Goal: Use online tool/utility: Utilize a website feature to perform a specific function

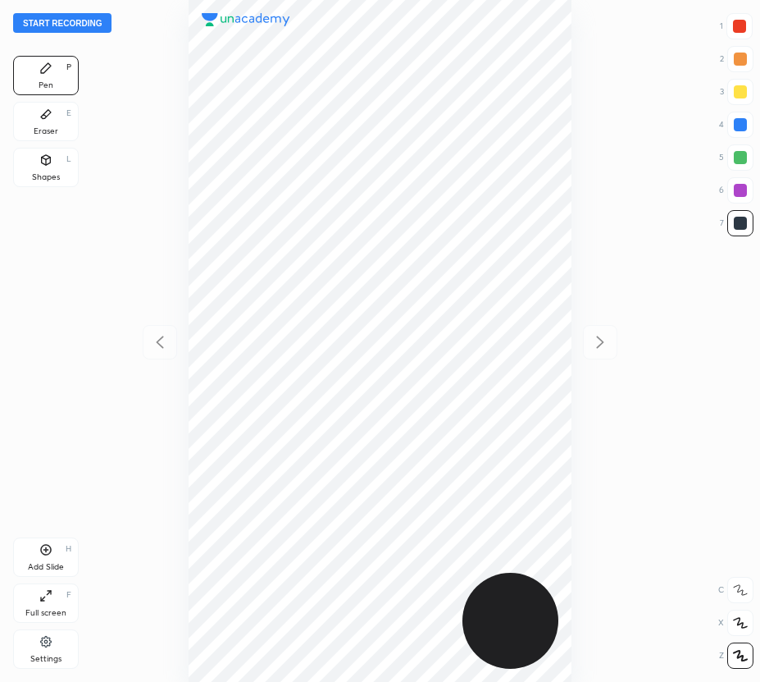
scroll to position [682, 498]
click at [82, 20] on button "Start recording" at bounding box center [62, 23] width 98 height 20
click at [739, 622] on icon at bounding box center [740, 622] width 15 height 11
click at [54, 108] on div "Eraser E" at bounding box center [46, 121] width 66 height 39
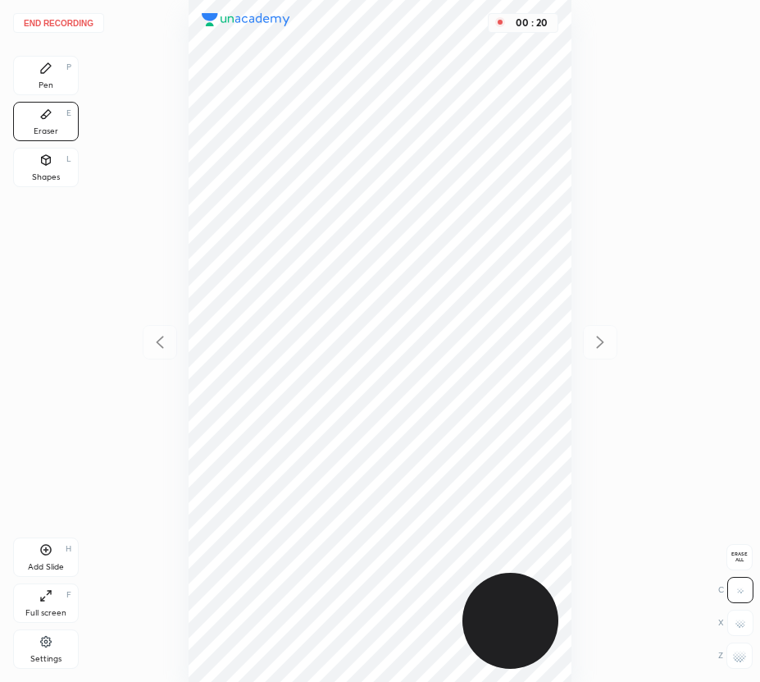
drag, startPoint x: 52, startPoint y: 73, endPoint x: 171, endPoint y: 129, distance: 131.3
click at [54, 75] on div "Pen P" at bounding box center [46, 75] width 66 height 39
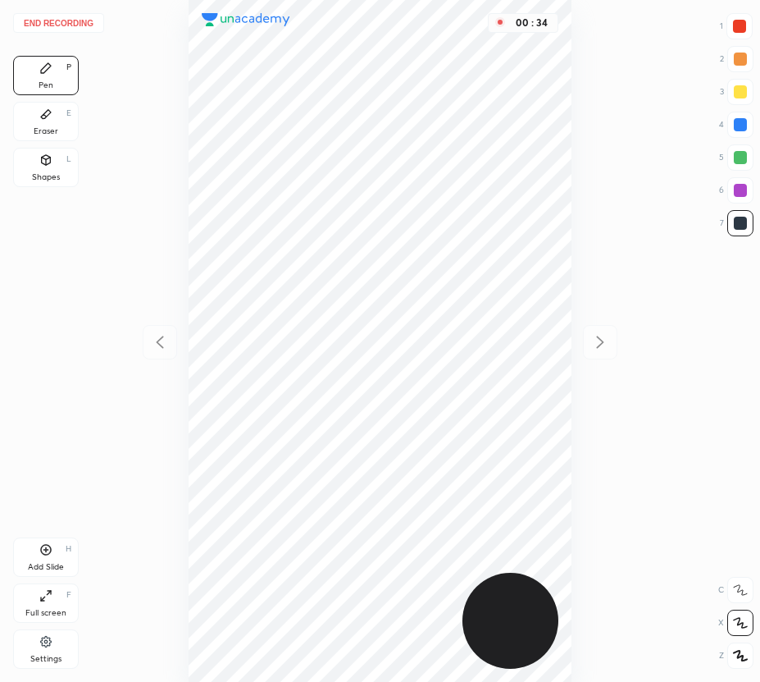
click at [743, 130] on div at bounding box center [740, 124] width 13 height 13
click at [41, 128] on div "Eraser" at bounding box center [46, 131] width 25 height 8
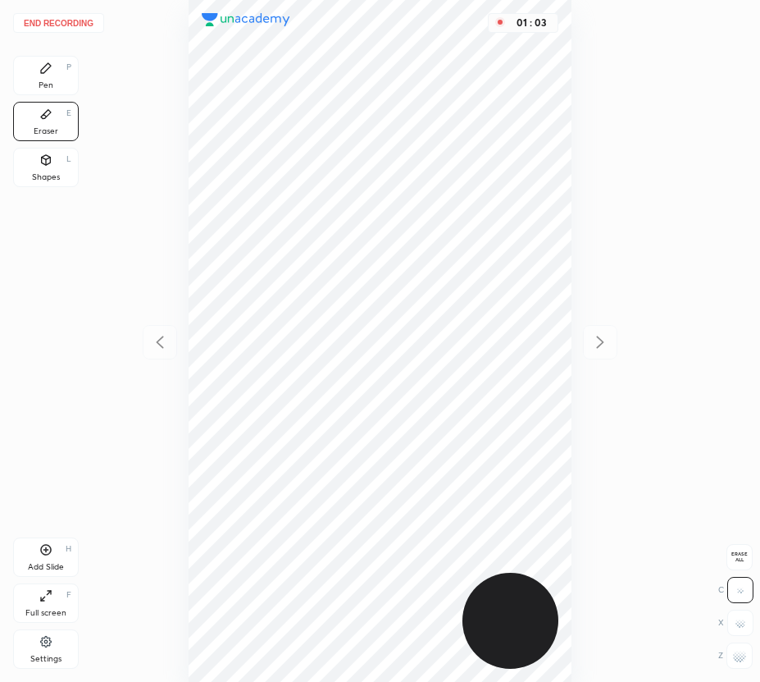
click at [736, 657] on g at bounding box center [739, 655] width 13 height 13
click at [46, 73] on div "Pen P" at bounding box center [46, 75] width 66 height 39
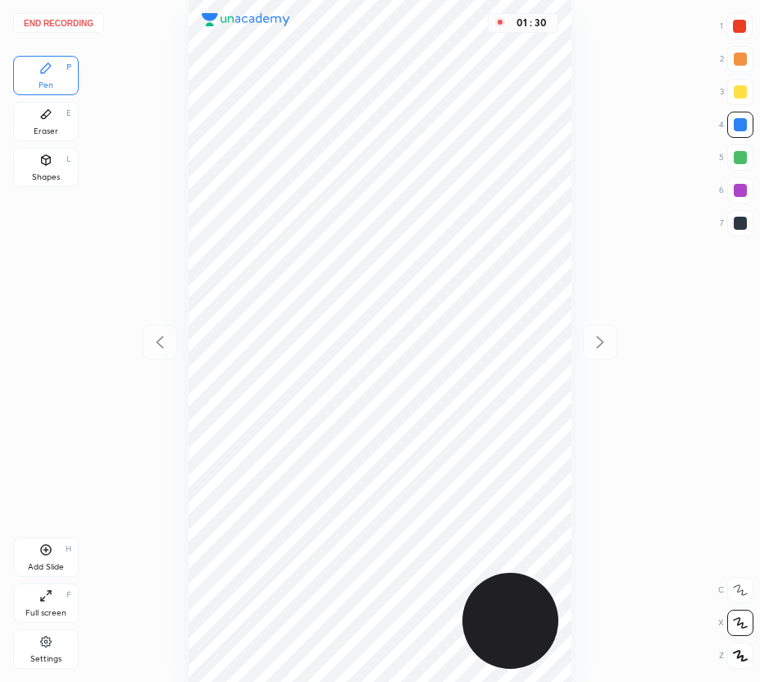
drag, startPoint x: 741, startPoint y: 188, endPoint x: 627, endPoint y: 275, distance: 143.4
click at [741, 189] on div at bounding box center [740, 190] width 13 height 13
click at [45, 560] on div "Add Slide H" at bounding box center [46, 556] width 66 height 39
click at [741, 25] on div at bounding box center [739, 26] width 13 height 13
click at [49, 157] on icon at bounding box center [46, 158] width 9 height 2
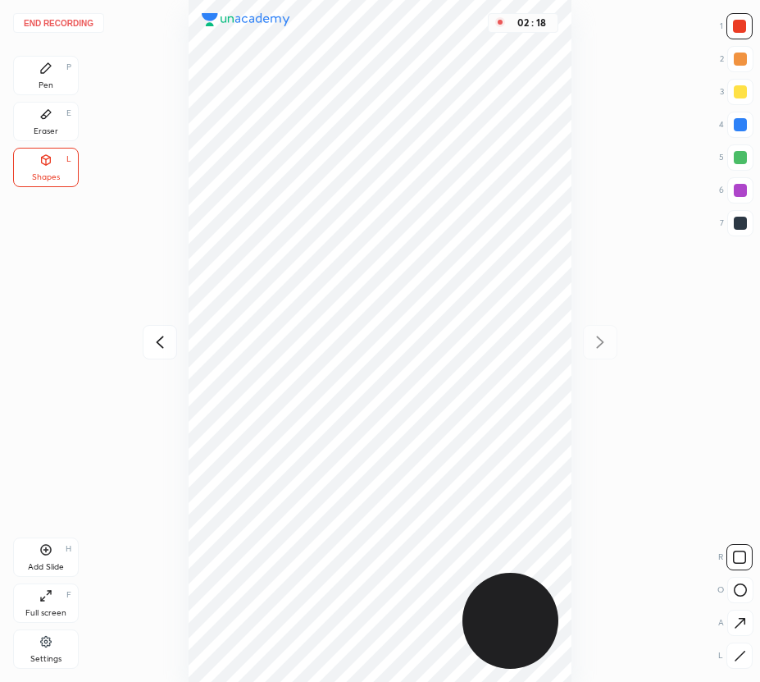
click at [745, 218] on div at bounding box center [740, 223] width 13 height 13
drag, startPoint x: 43, startPoint y: 94, endPoint x: 84, endPoint y: 130, distance: 54.0
click at [43, 96] on div "Pen P Eraser E Shapes L" at bounding box center [46, 125] width 66 height 138
click at [58, 92] on div "Pen P" at bounding box center [46, 75] width 66 height 39
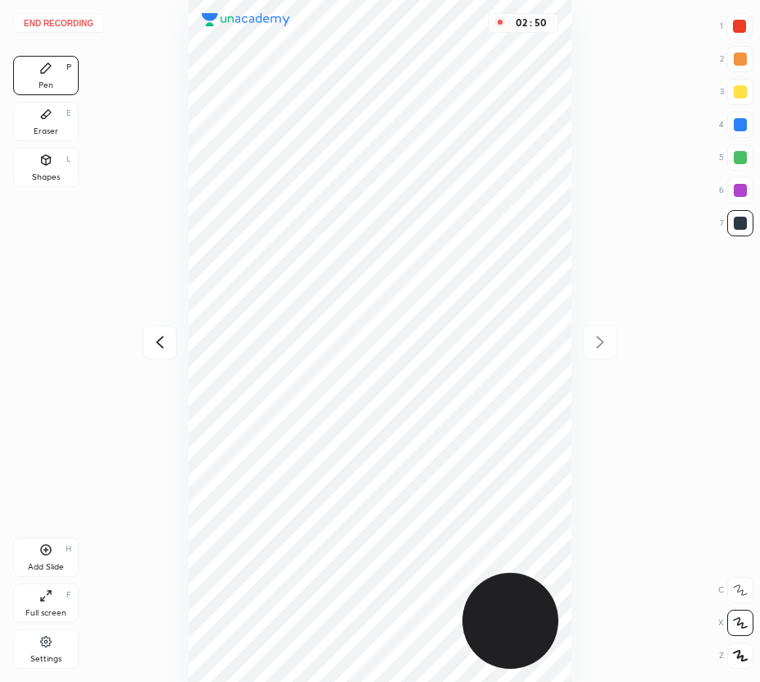
drag, startPoint x: 43, startPoint y: 550, endPoint x: 35, endPoint y: 563, distance: 14.3
click at [44, 550] on icon at bounding box center [45, 549] width 13 height 13
click at [158, 343] on icon at bounding box center [159, 341] width 7 height 12
click at [598, 342] on icon at bounding box center [600, 342] width 20 height 20
drag, startPoint x: 747, startPoint y: 186, endPoint x: 727, endPoint y: 196, distance: 22.0
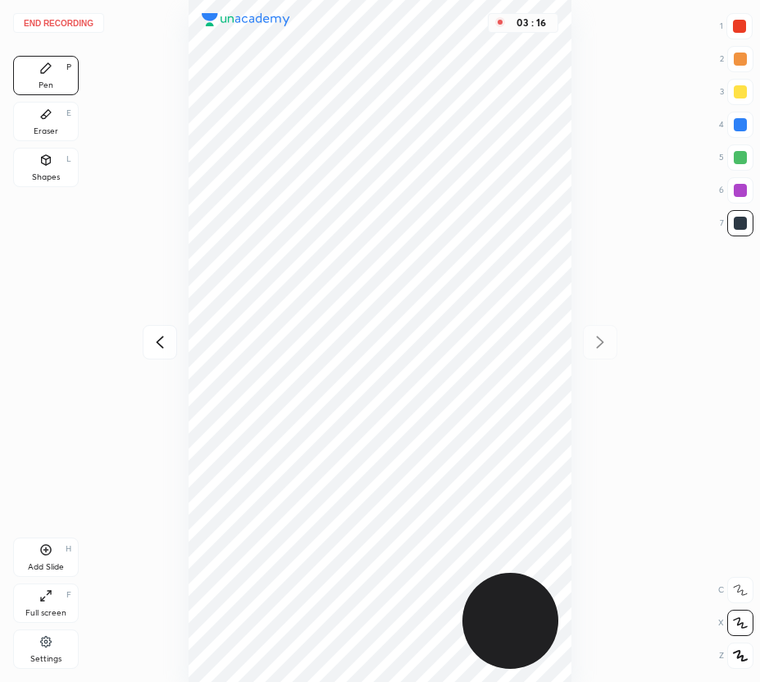
click at [747, 187] on div at bounding box center [740, 190] width 26 height 26
click at [53, 558] on div "Add Slide H" at bounding box center [46, 556] width 66 height 39
click at [172, 346] on div at bounding box center [160, 342] width 34 height 34
drag, startPoint x: 161, startPoint y: 342, endPoint x: 167, endPoint y: 335, distance: 9.3
click at [161, 343] on icon at bounding box center [160, 342] width 20 height 20
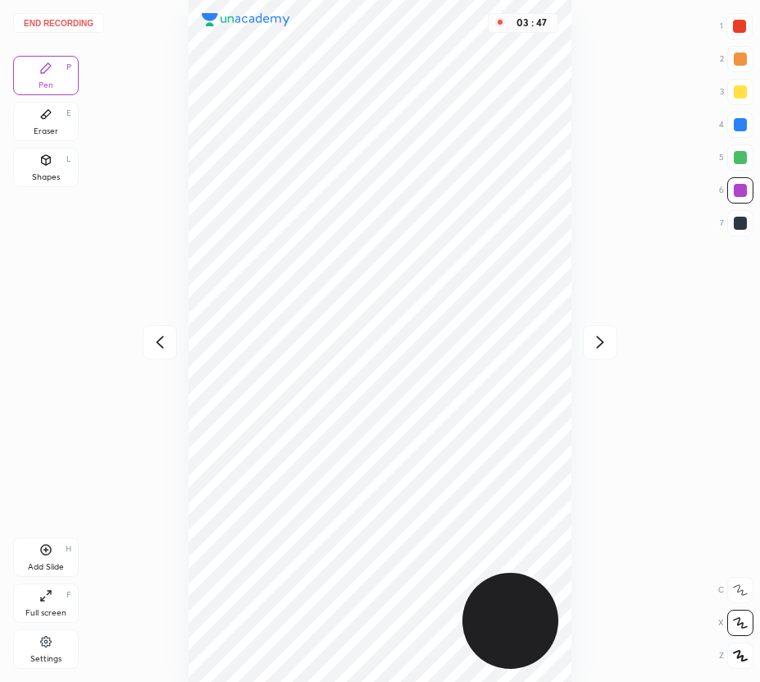
click at [595, 334] on icon at bounding box center [600, 342] width 20 height 20
click at [597, 342] on icon at bounding box center [600, 342] width 20 height 20
click at [168, 345] on icon at bounding box center [160, 342] width 20 height 20
click at [600, 335] on icon at bounding box center [600, 342] width 20 height 20
drag, startPoint x: 58, startPoint y: 122, endPoint x: 160, endPoint y: 125, distance: 101.7
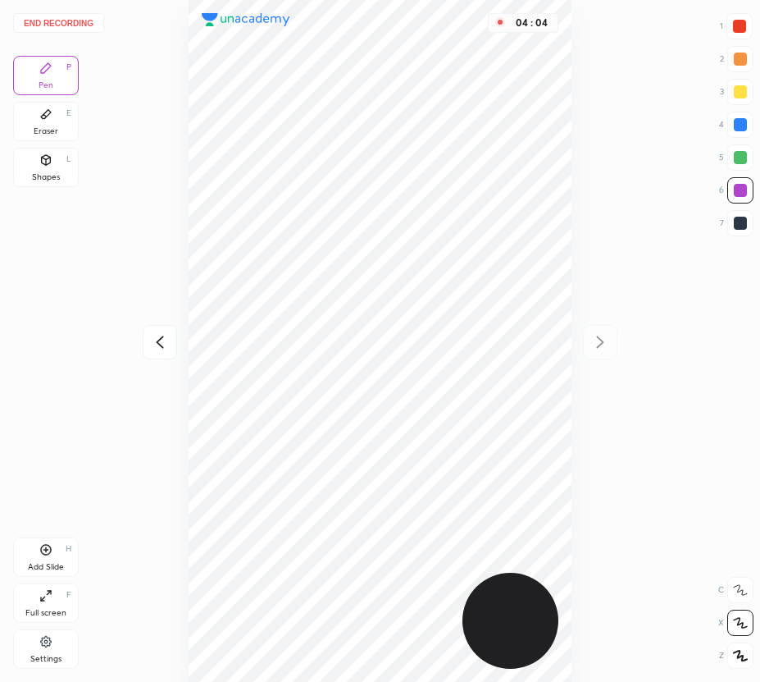
click at [63, 126] on div "Eraser E" at bounding box center [46, 121] width 66 height 39
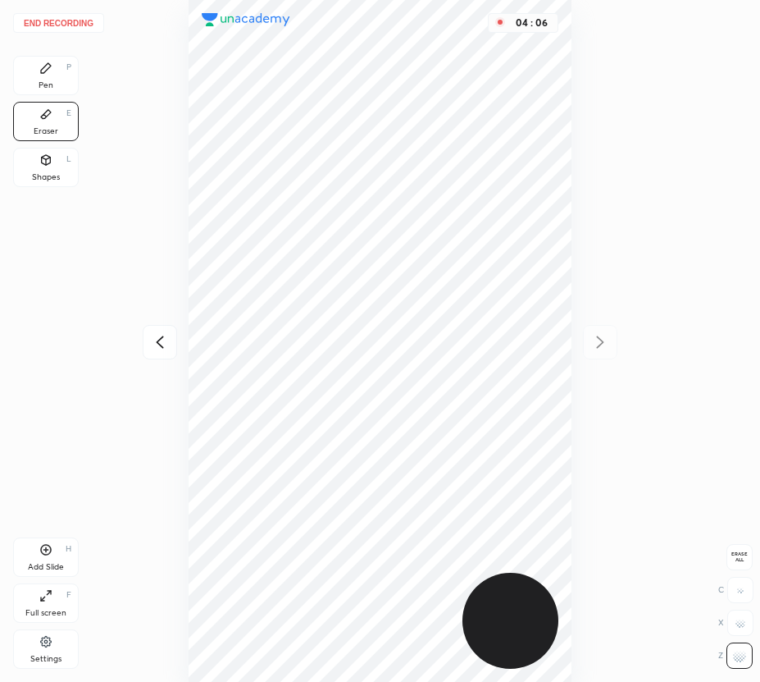
click at [38, 68] on div "Pen P" at bounding box center [46, 75] width 66 height 39
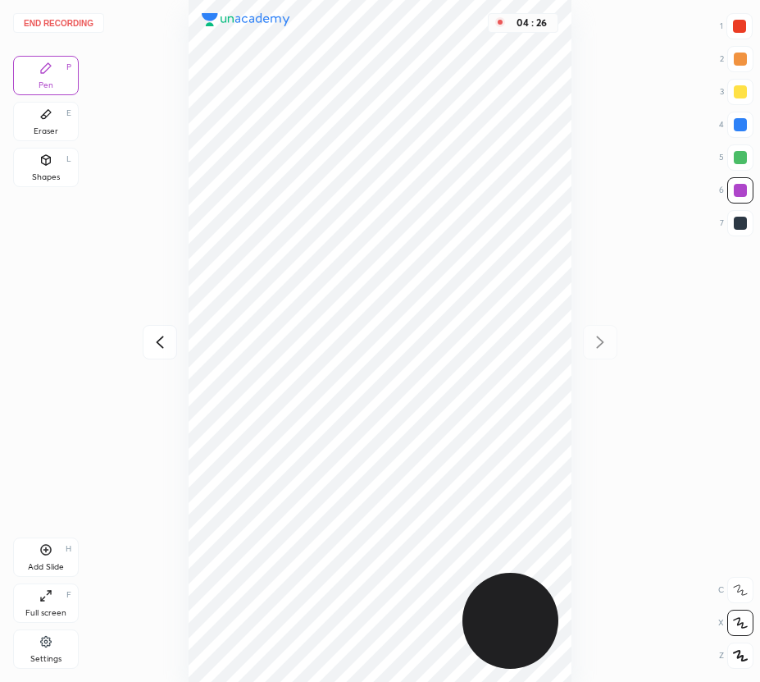
drag, startPoint x: 62, startPoint y: 545, endPoint x: 54, endPoint y: 553, distance: 11.0
click at [61, 546] on div "Add Slide H" at bounding box center [46, 556] width 66 height 39
drag, startPoint x: 48, startPoint y: 550, endPoint x: 39, endPoint y: 556, distance: 10.0
click at [48, 550] on icon at bounding box center [45, 549] width 13 height 13
click at [90, 21] on button "End recording" at bounding box center [58, 23] width 91 height 20
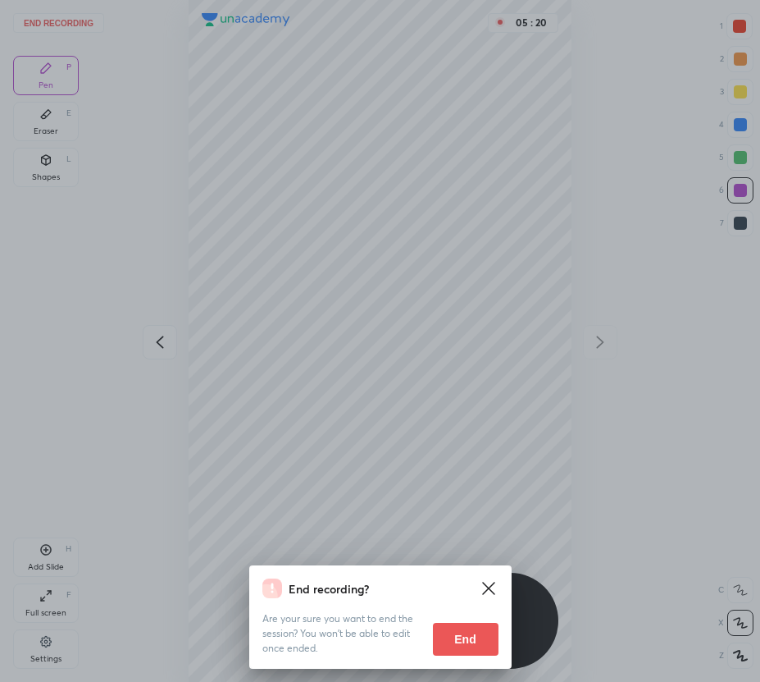
drag, startPoint x: 459, startPoint y: 635, endPoint x: 440, endPoint y: 622, distance: 23.2
click at [459, 633] on button "End" at bounding box center [466, 638] width 66 height 33
